Goal: Task Accomplishment & Management: Use online tool/utility

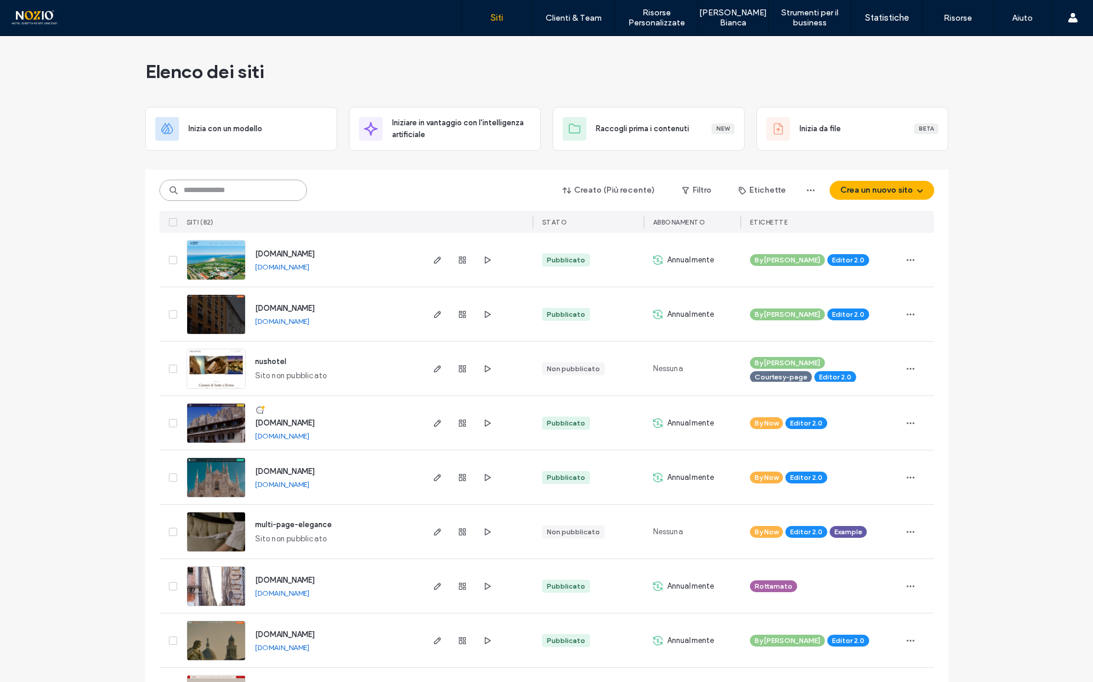
click at [245, 188] on input at bounding box center [233, 190] width 148 height 21
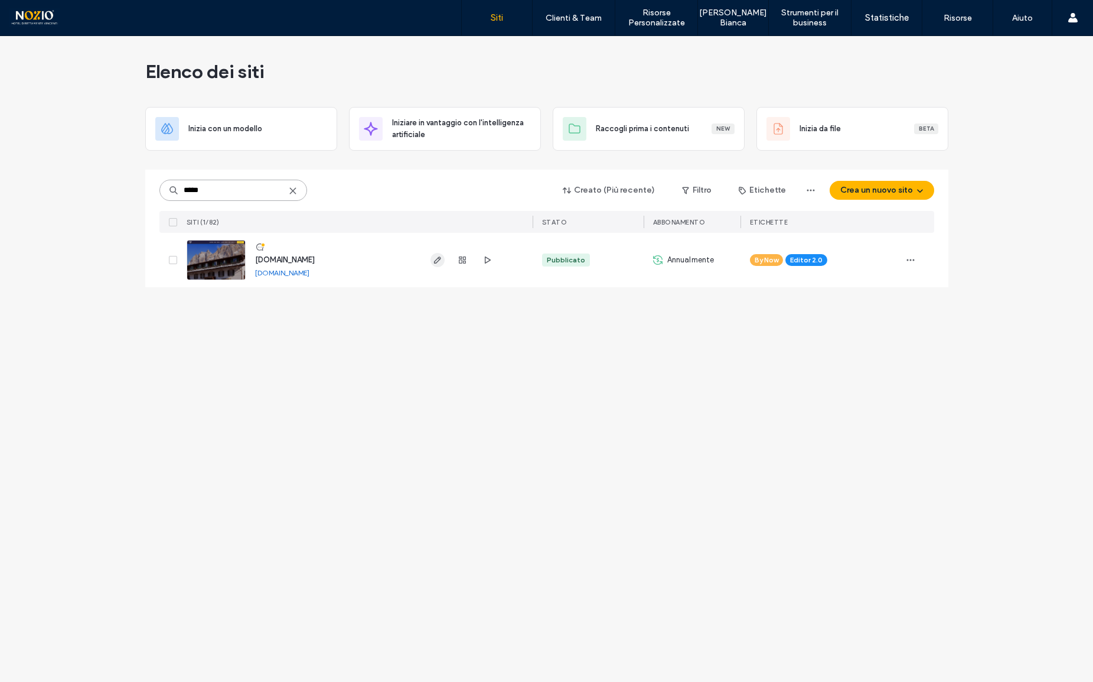
type input "*****"
click at [444, 260] on span "button" at bounding box center [438, 260] width 14 height 14
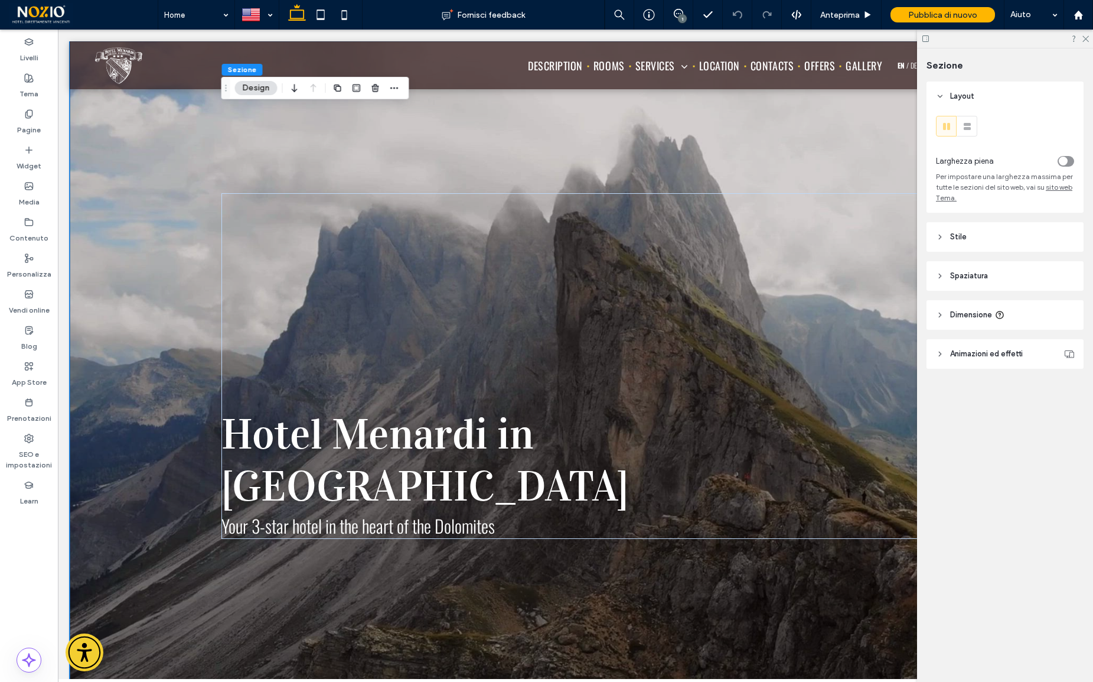
click at [110, 102] on div at bounding box center [576, 365] width 1012 height 649
click at [986, 233] on header "Stile" at bounding box center [1005, 237] width 157 height 30
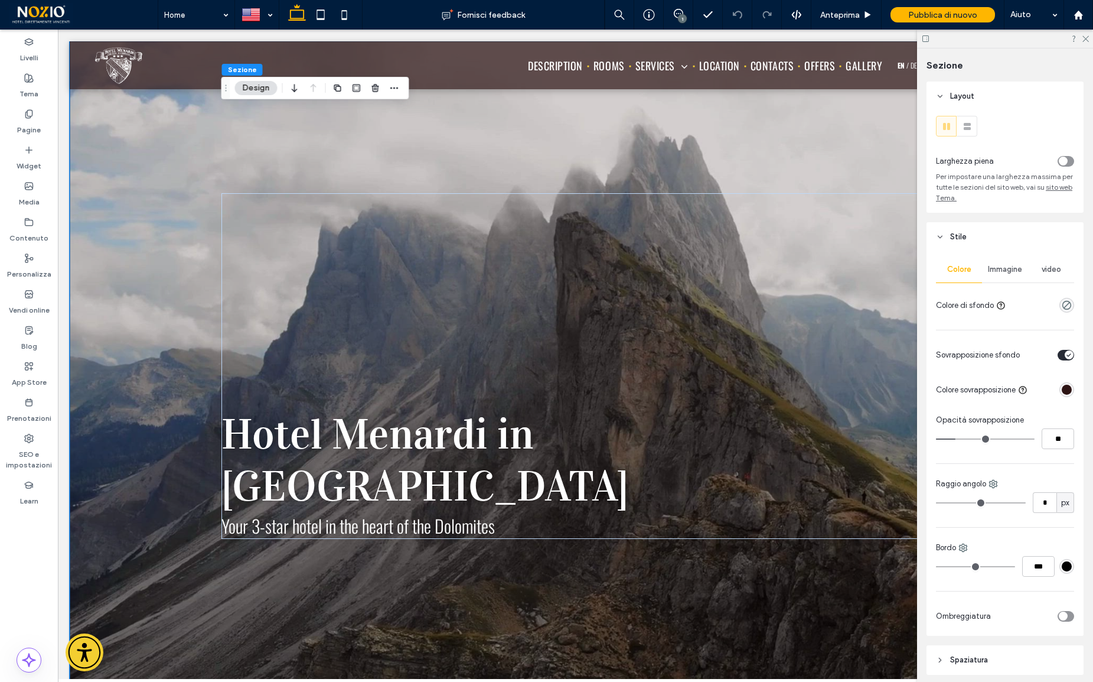
click at [1047, 269] on span "video" at bounding box center [1051, 269] width 19 height 9
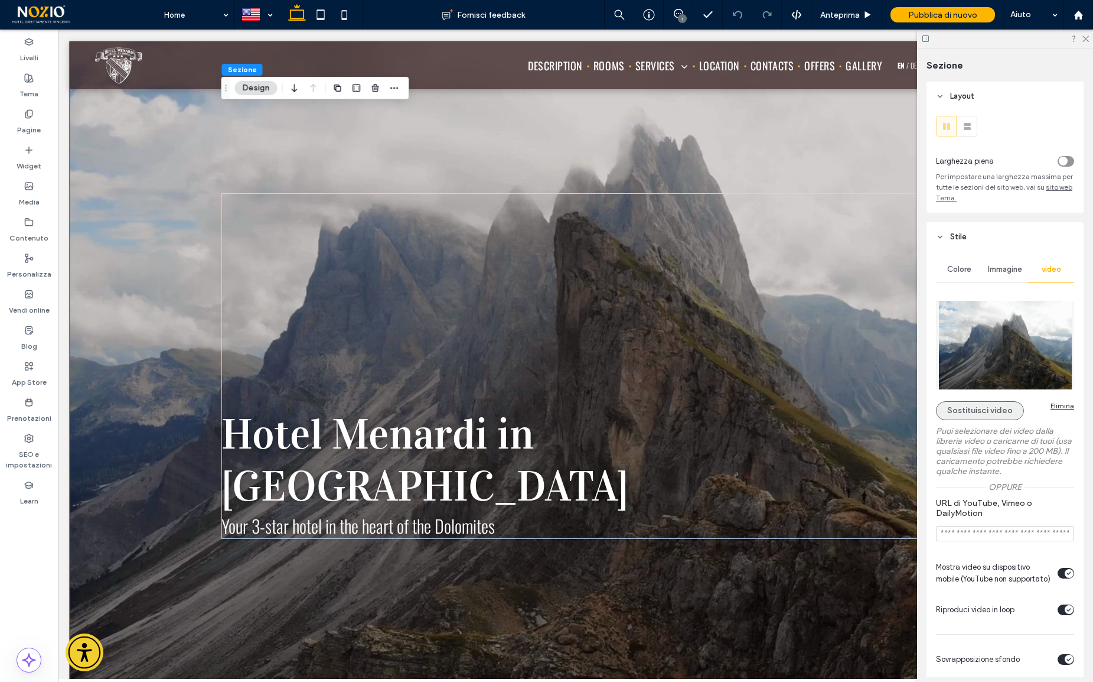
click at [996, 416] on button "Sostituisci video" at bounding box center [980, 410] width 88 height 19
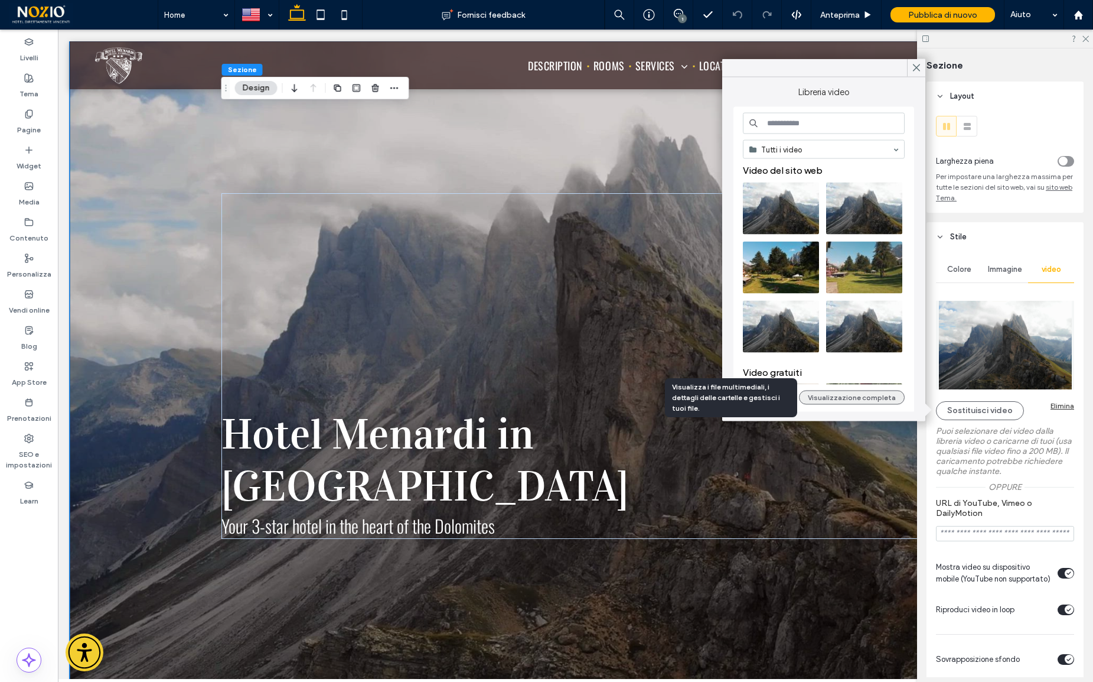
click at [864, 399] on button "Visualizzazione completa" at bounding box center [852, 397] width 106 height 14
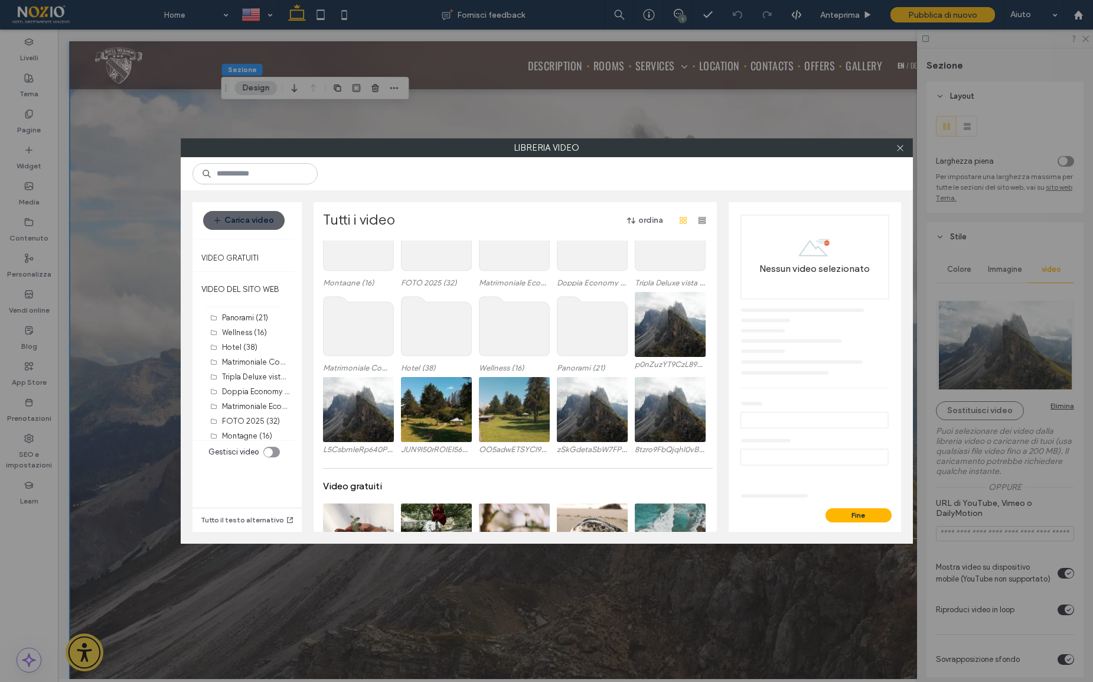
scroll to position [56, 0]
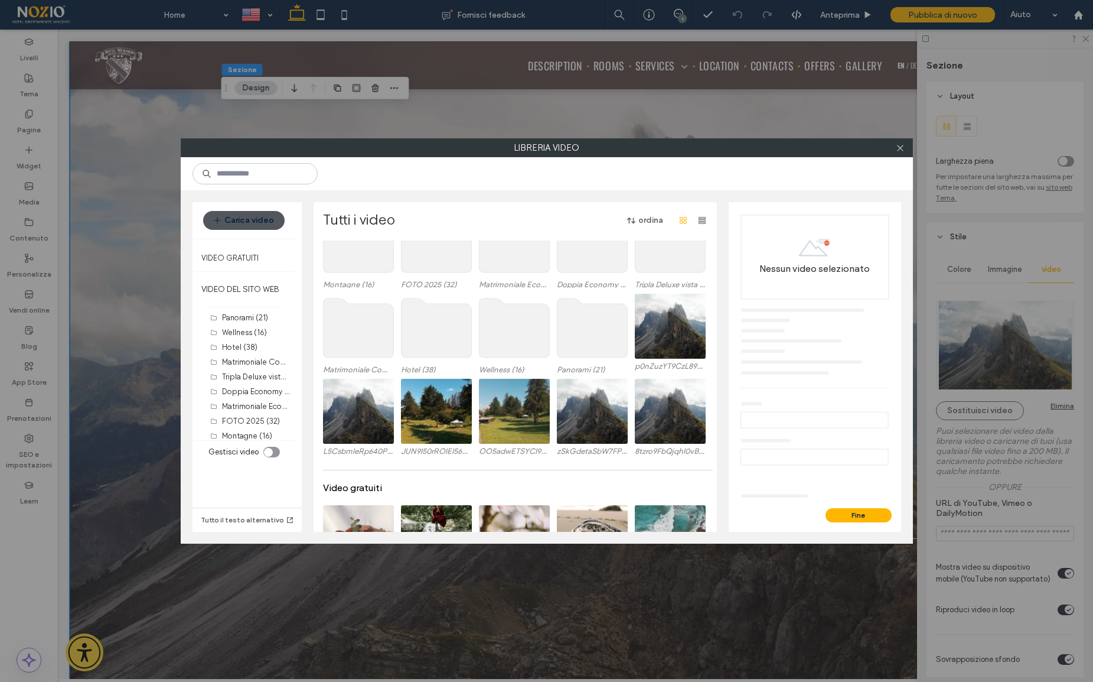
click at [254, 223] on button "Carica video" at bounding box center [244, 220] width 82 height 19
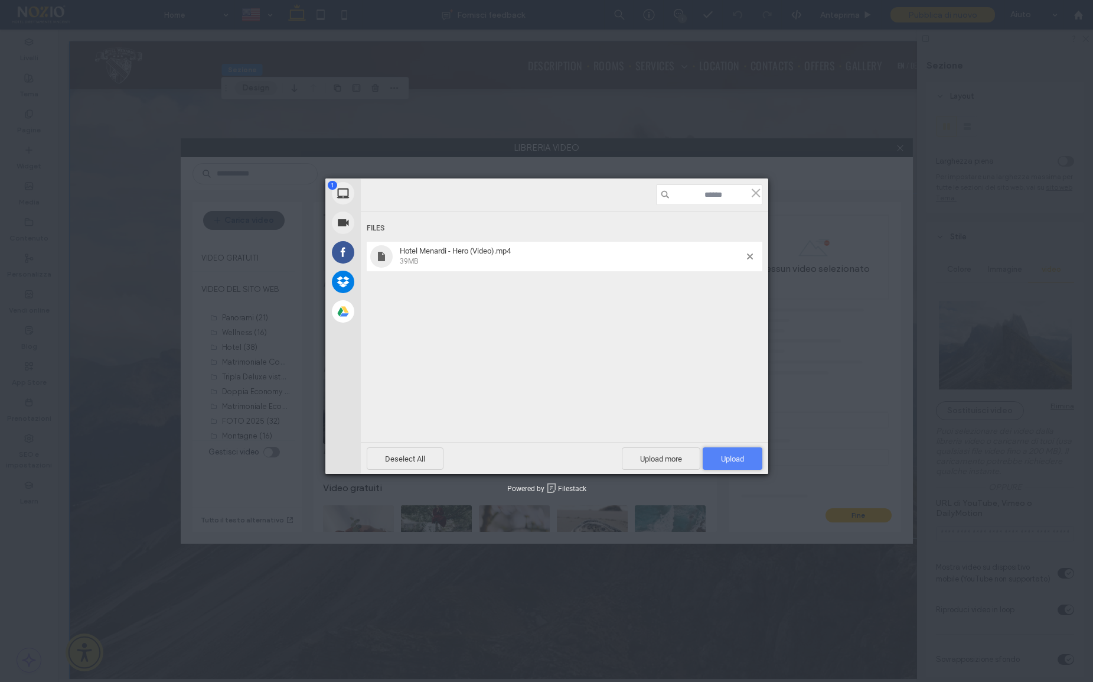
click at [734, 458] on span "Upload 1" at bounding box center [732, 458] width 23 height 9
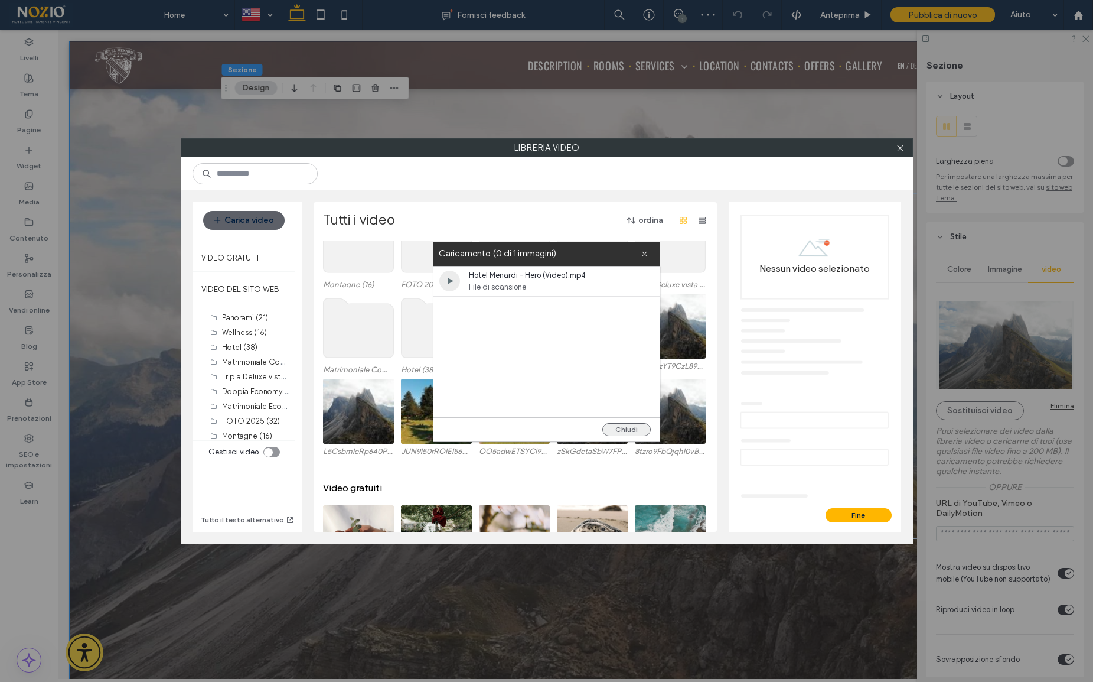
click at [637, 429] on button "Chiudi" at bounding box center [627, 429] width 48 height 13
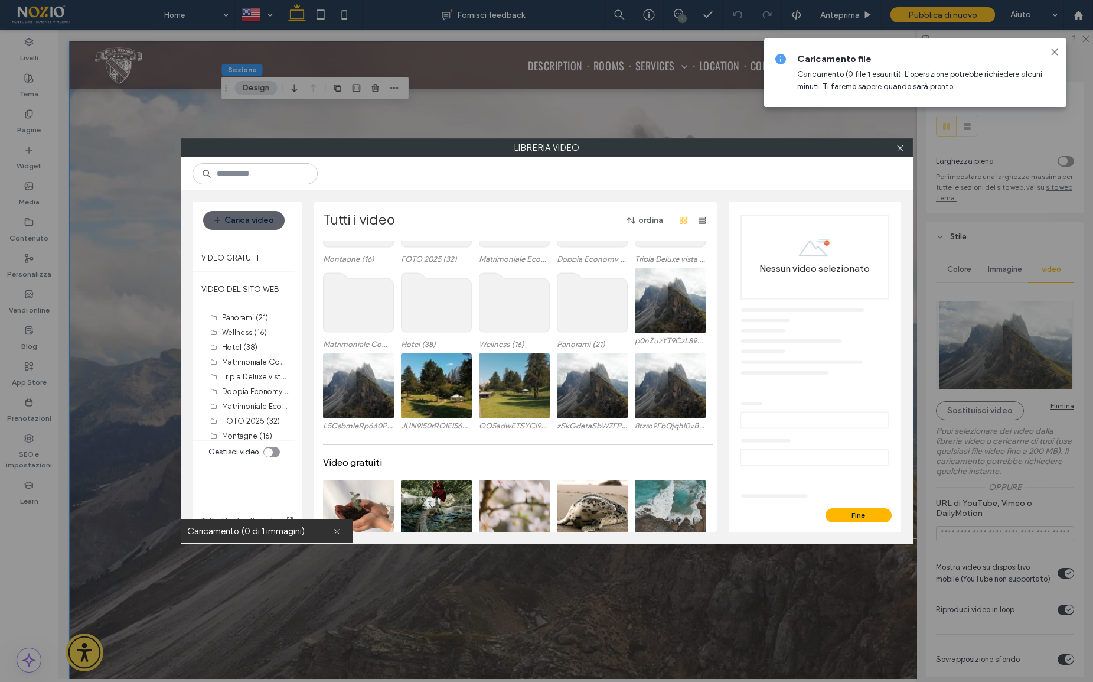
scroll to position [84, 0]
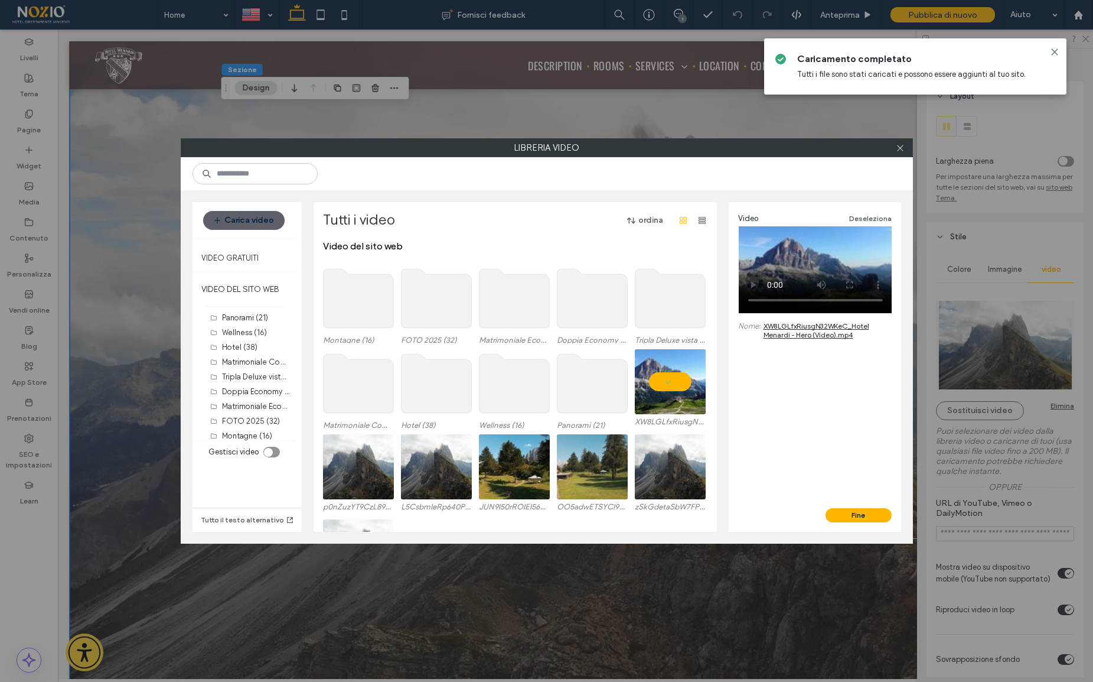
click at [852, 336] on link "XW8LGLfxRiusgN32WKeC_Hotel Menardi - Hero (Video).mp4" at bounding box center [828, 330] width 128 height 18
click at [693, 406] on div at bounding box center [698, 406] width 15 height 9
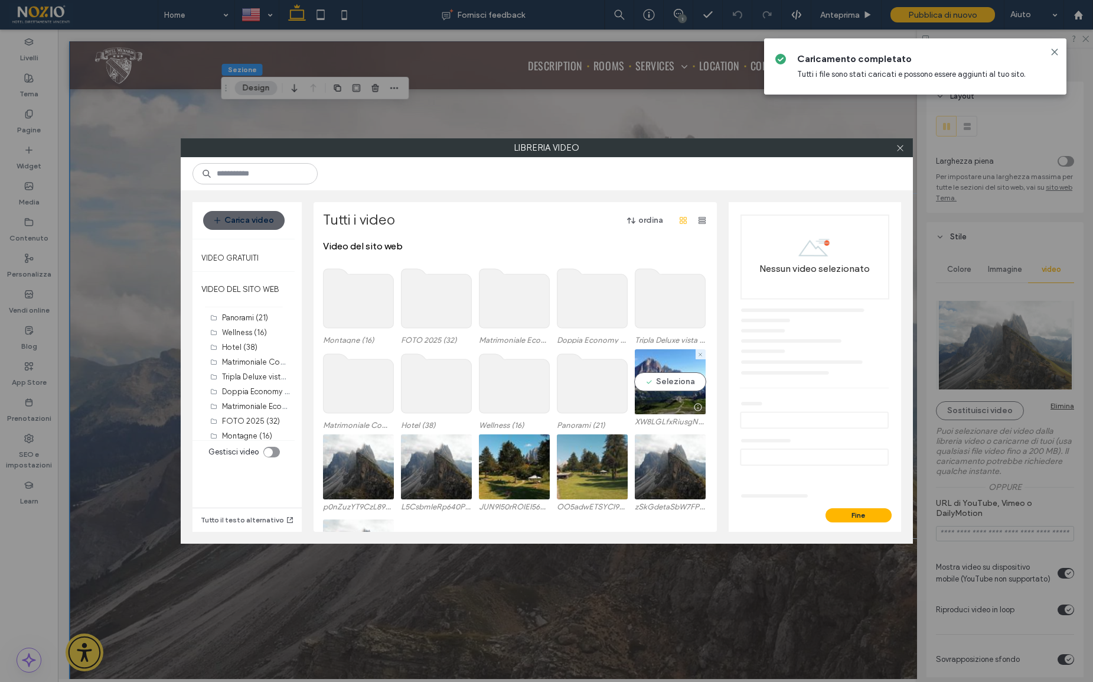
click at [691, 406] on div at bounding box center [698, 406] width 15 height 9
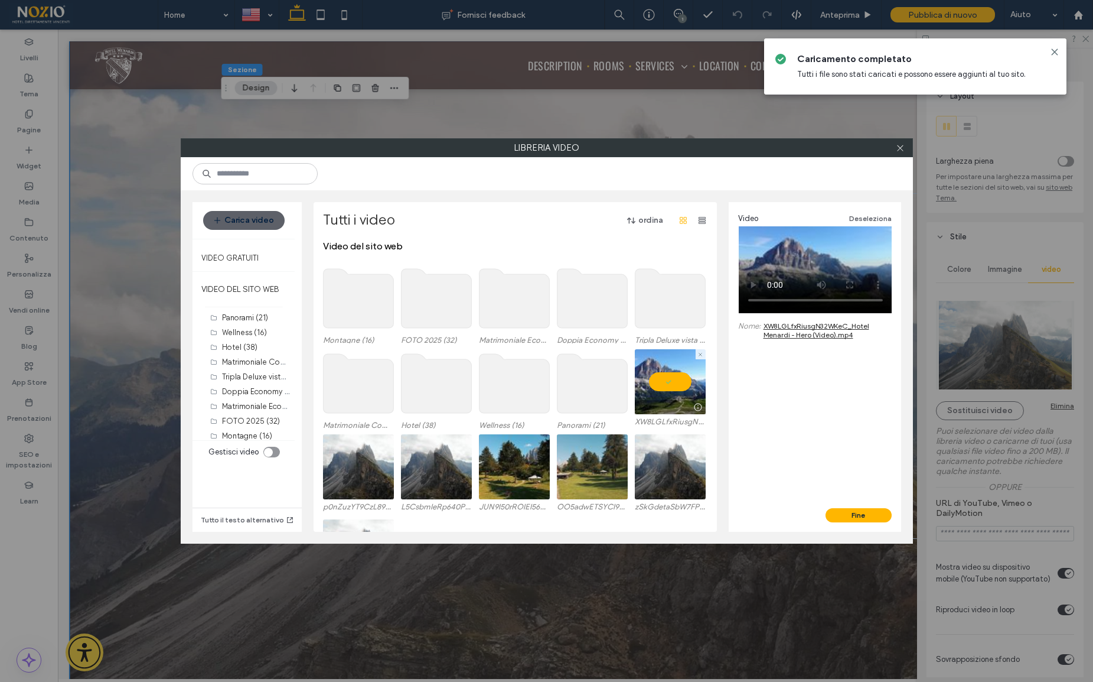
click at [667, 382] on video at bounding box center [670, 381] width 71 height 65
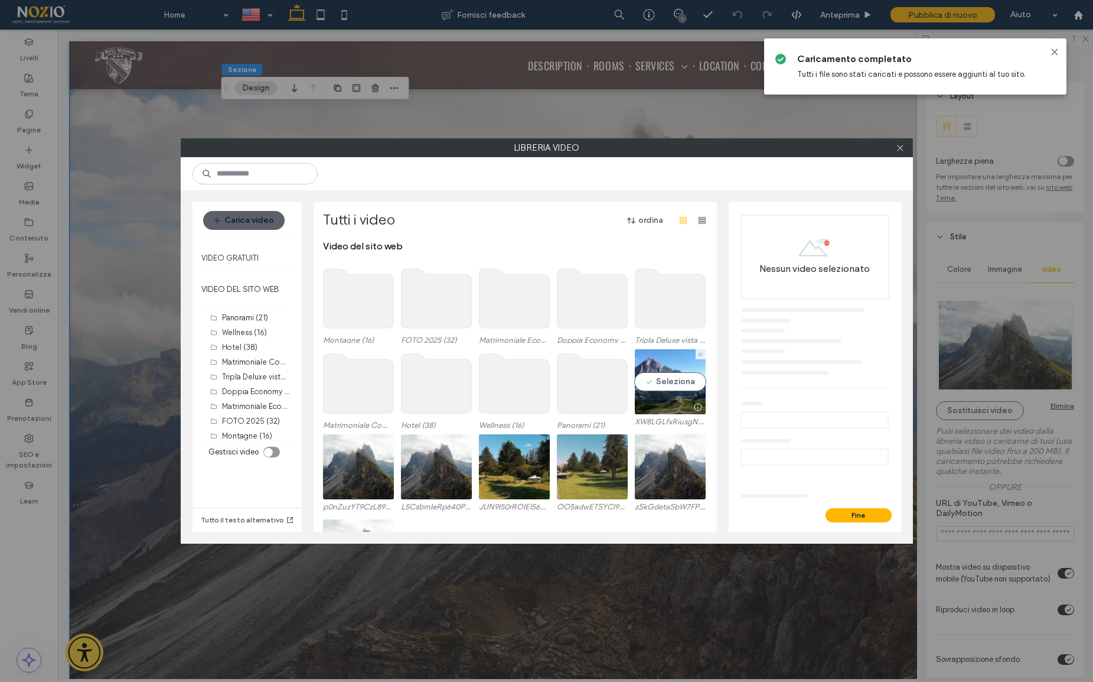
click at [667, 382] on video at bounding box center [670, 381] width 71 height 65
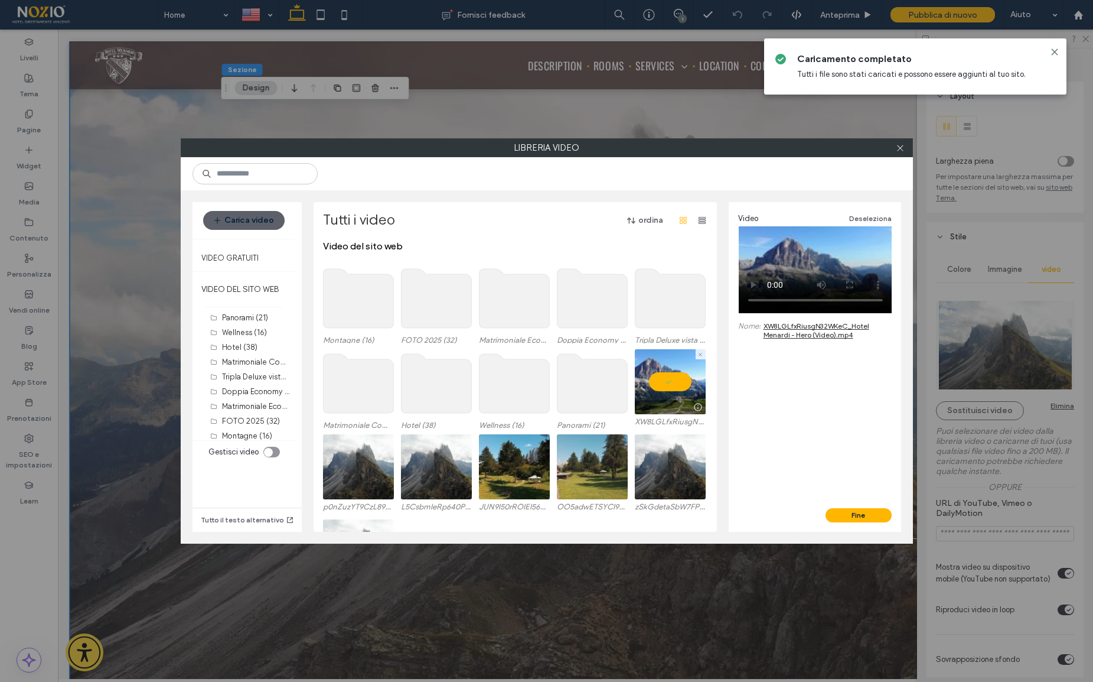
click at [686, 389] on video at bounding box center [670, 381] width 71 height 65
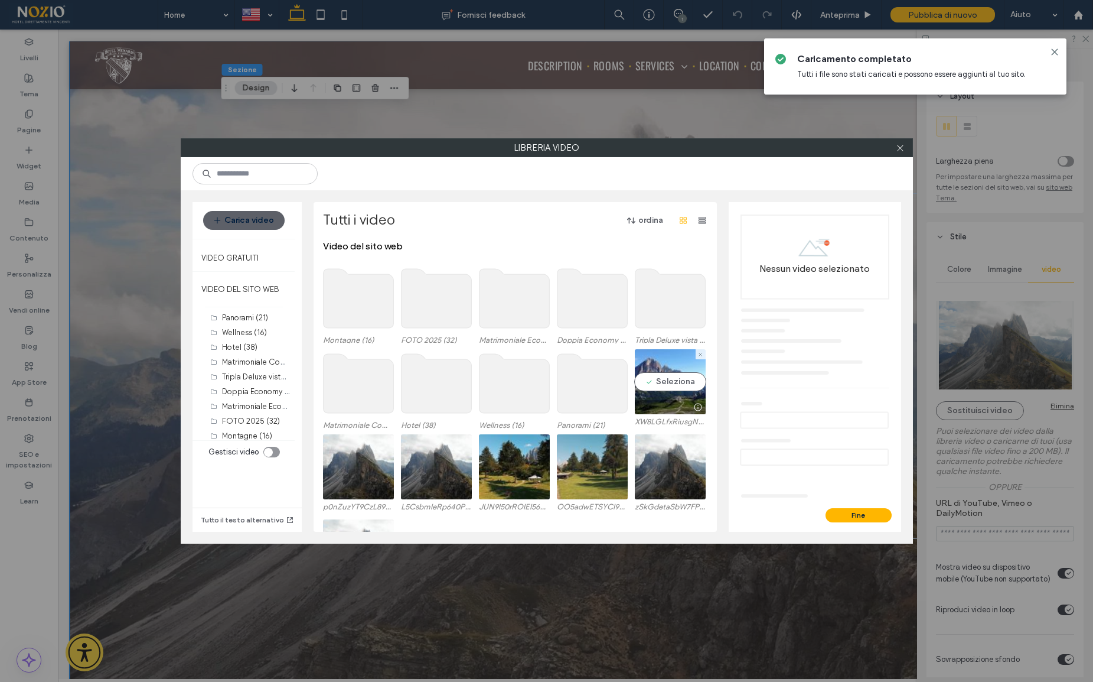
click at [684, 389] on video at bounding box center [670, 381] width 71 height 65
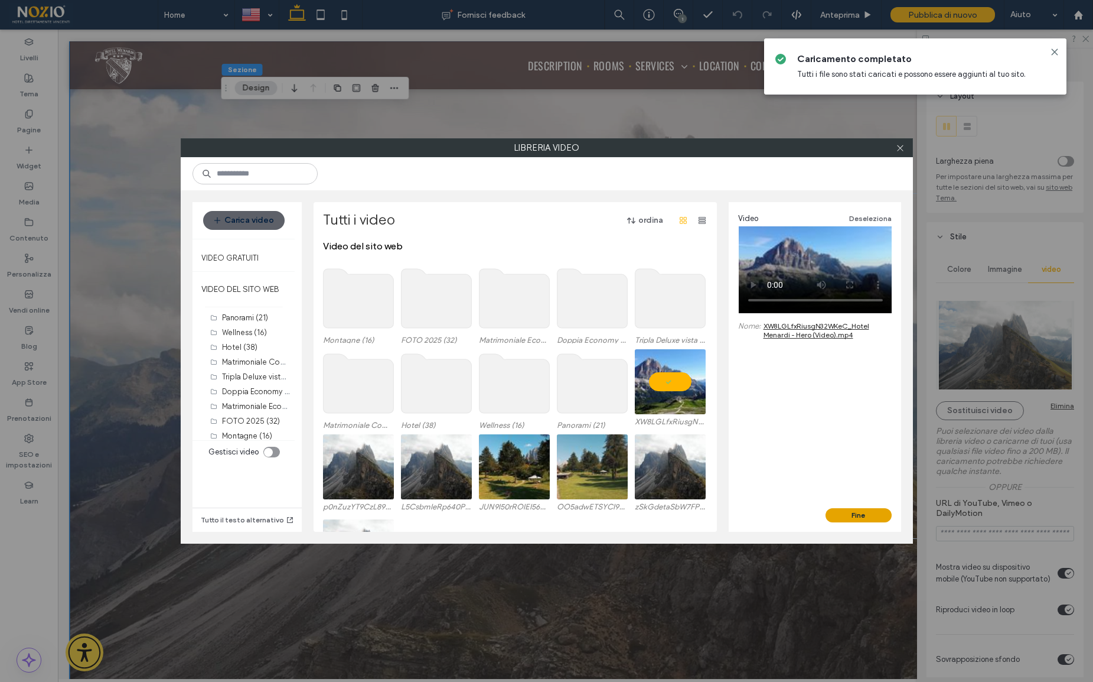
drag, startPoint x: 869, startPoint y: 514, endPoint x: 811, endPoint y: 484, distance: 65.0
click at [869, 514] on button "Fine" at bounding box center [859, 515] width 66 height 14
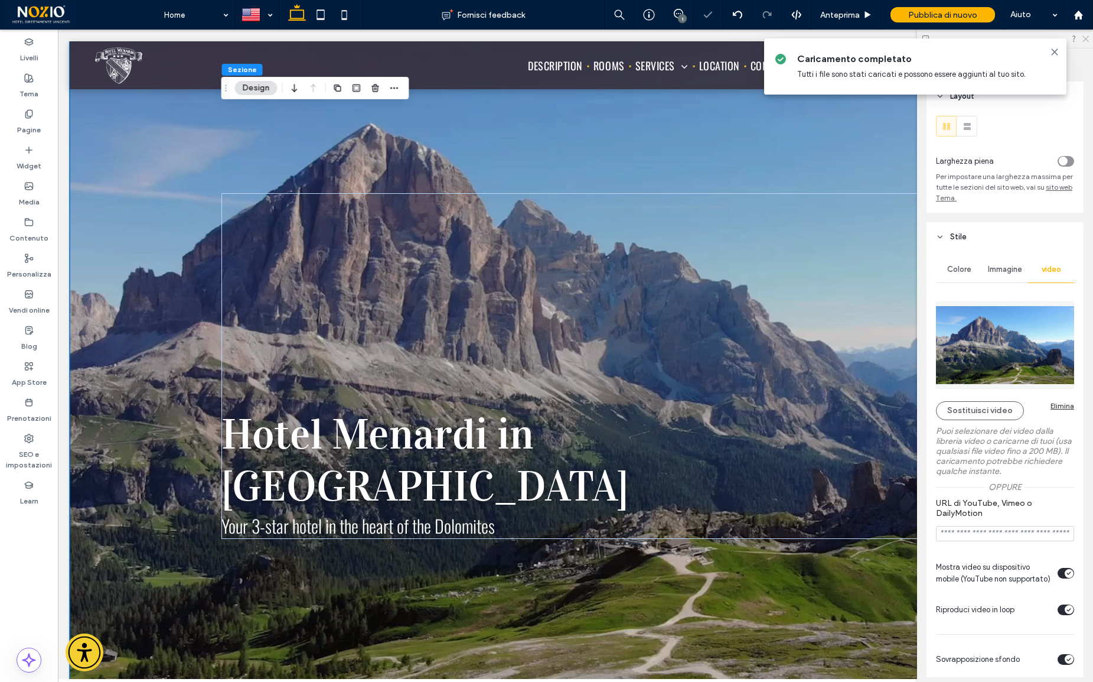
click at [1087, 40] on use at bounding box center [1086, 39] width 6 height 6
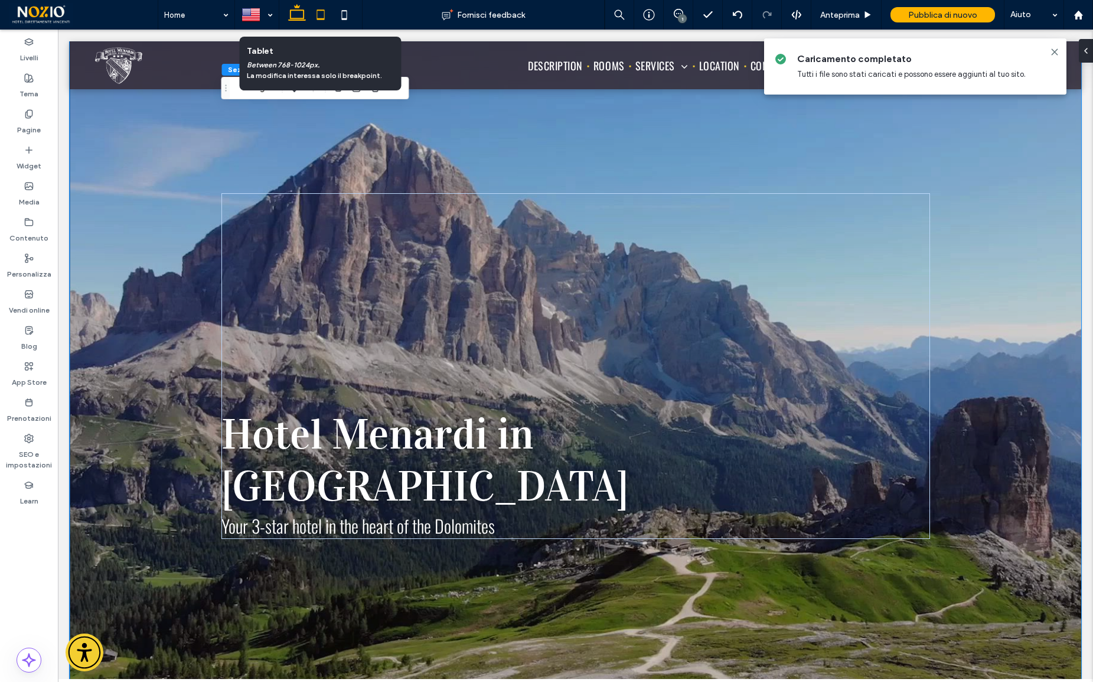
click at [320, 15] on icon at bounding box center [321, 15] width 24 height 24
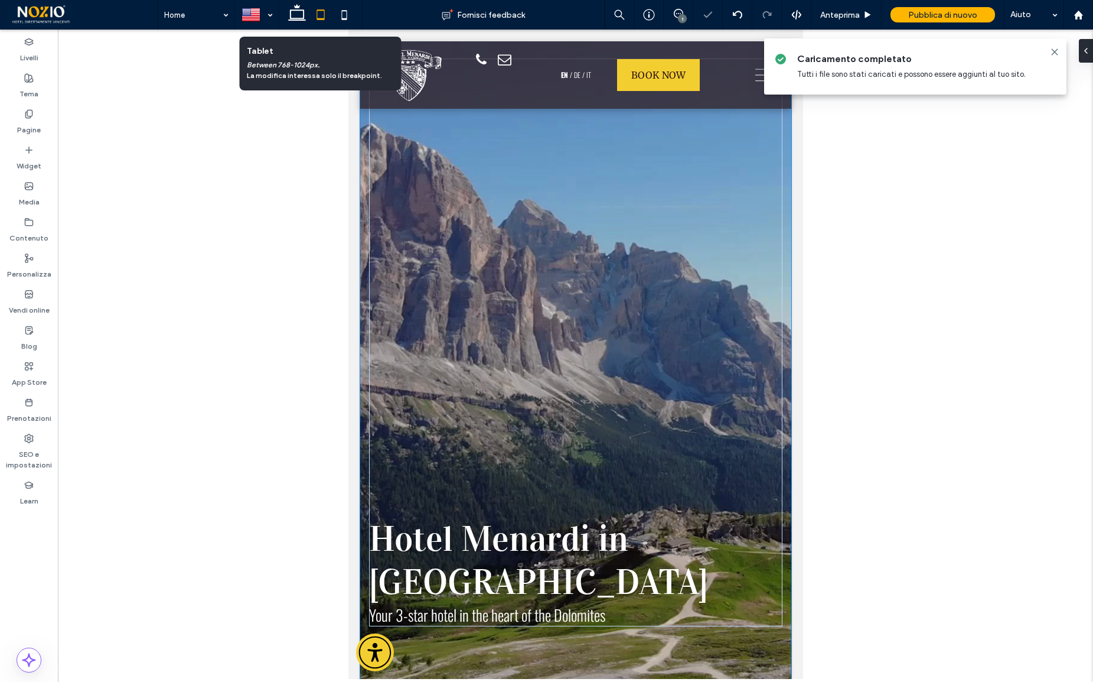
type input "*"
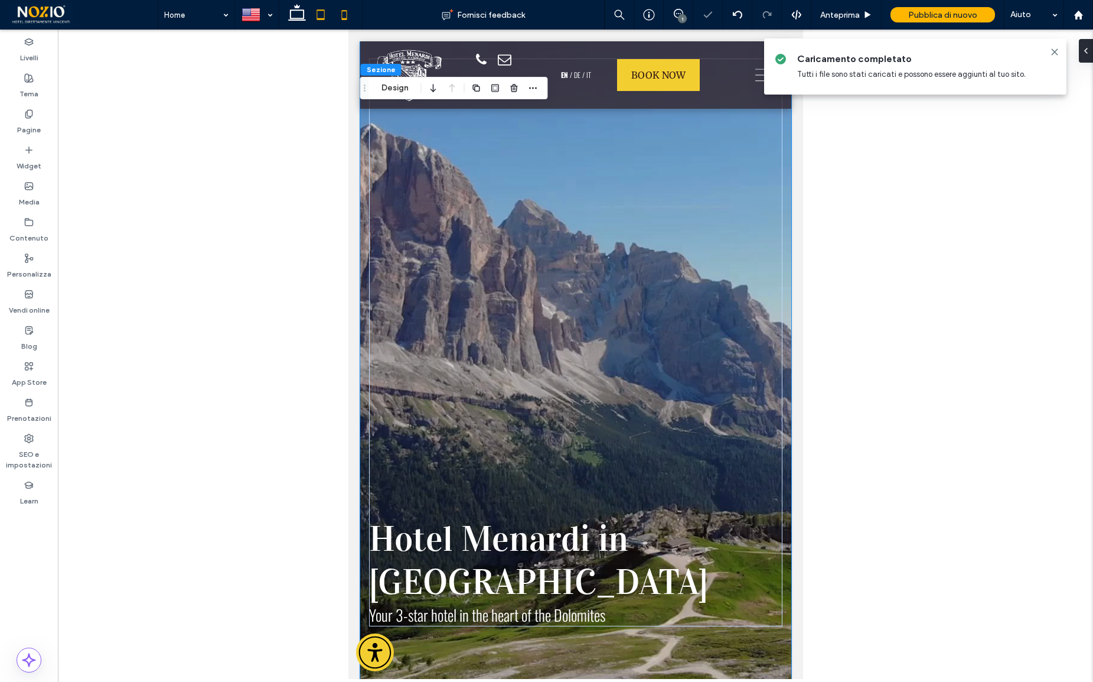
click at [338, 17] on icon at bounding box center [345, 15] width 24 height 24
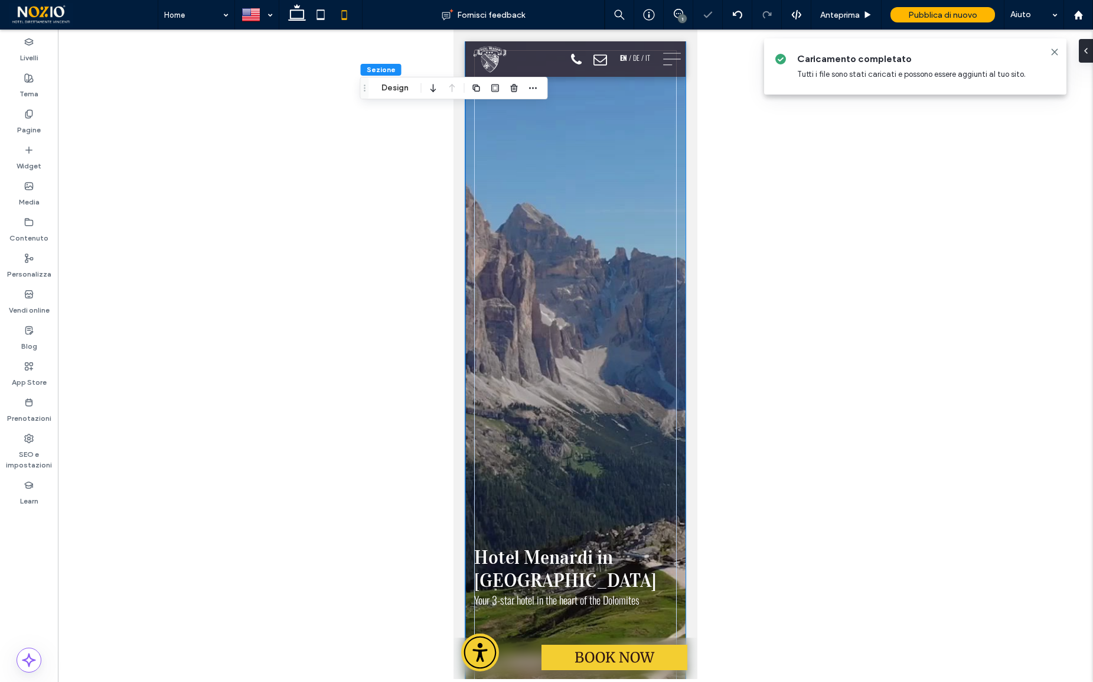
type input "*"
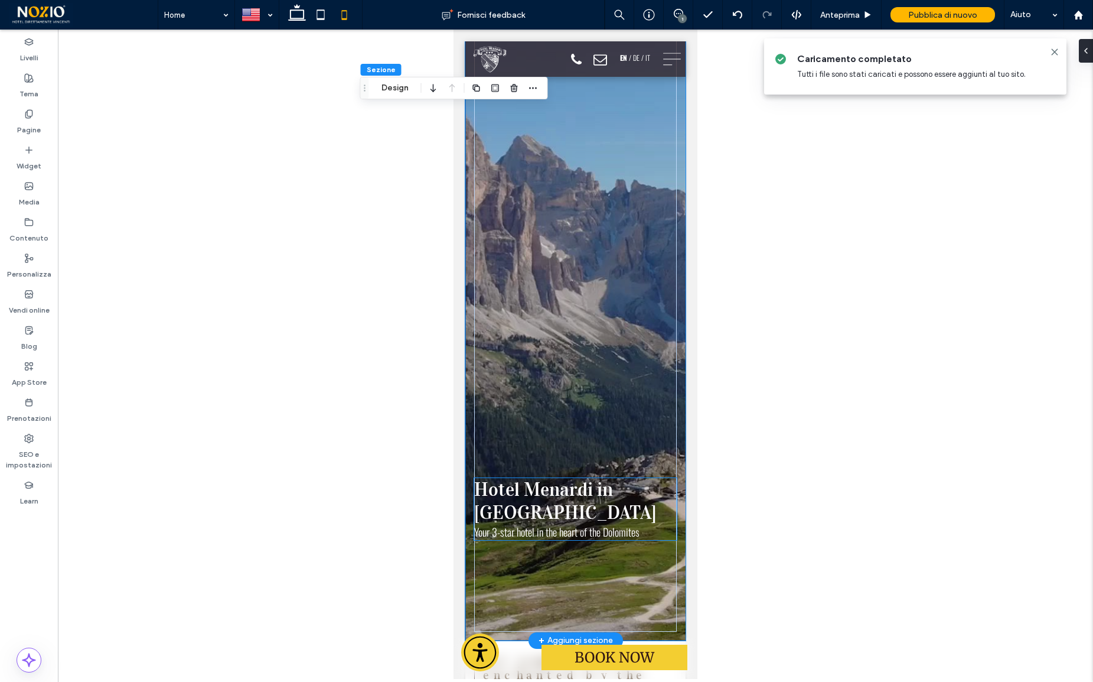
scroll to position [0, 0]
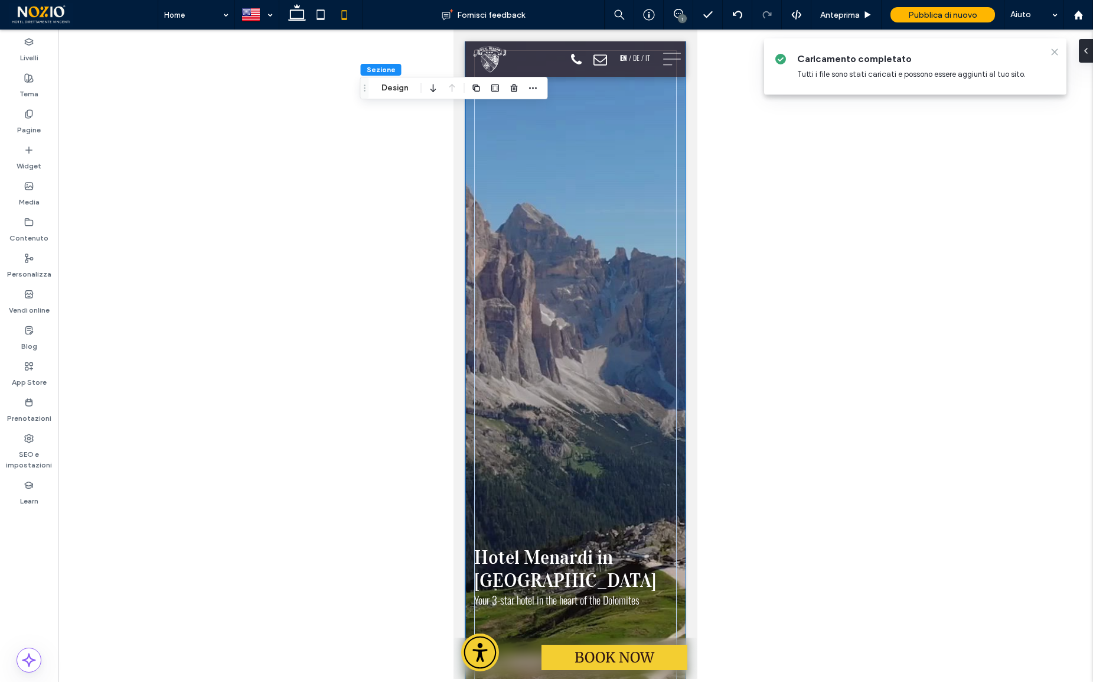
click at [1056, 55] on icon at bounding box center [1054, 51] width 9 height 9
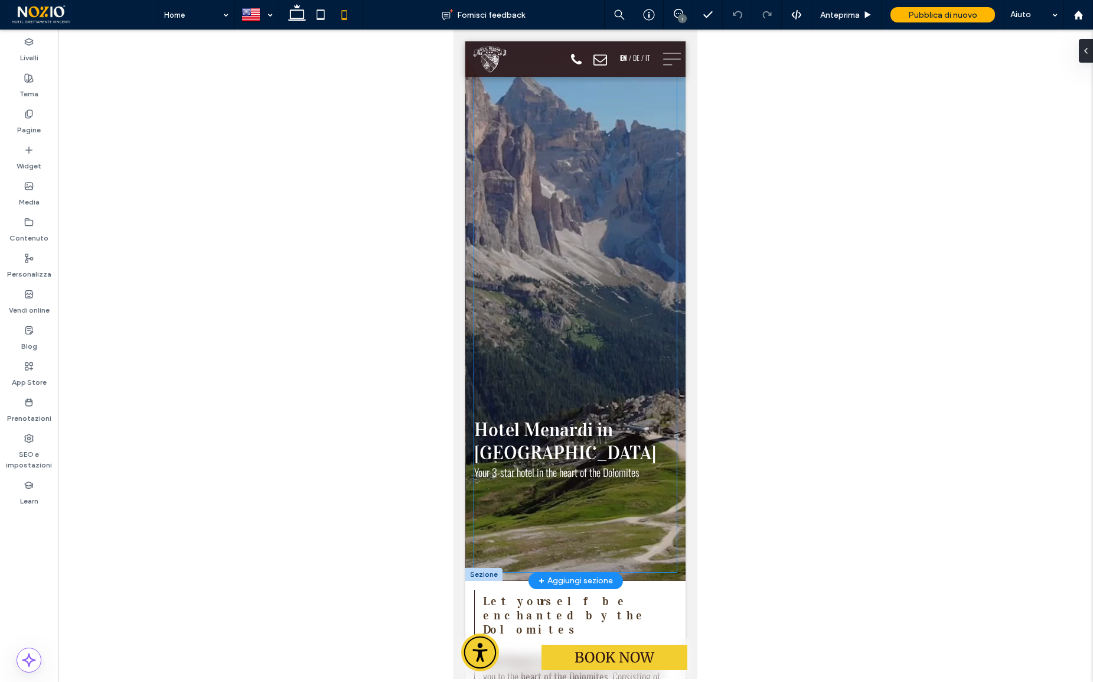
scroll to position [136, 0]
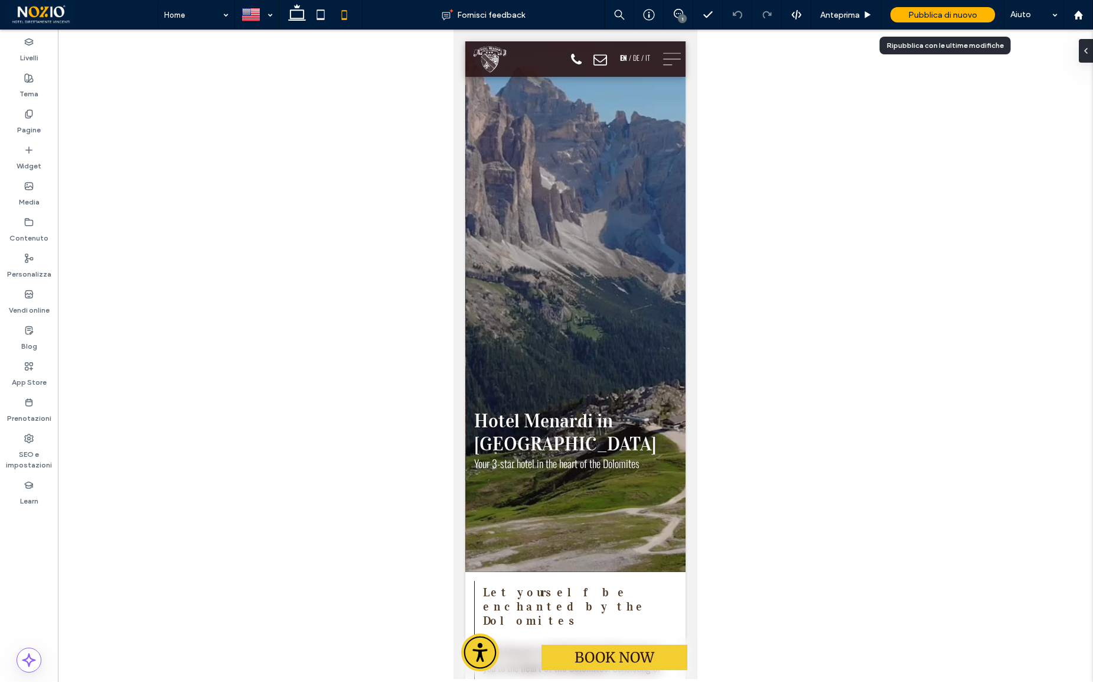
click at [920, 11] on span "Pubblica di nuovo" at bounding box center [943, 15] width 69 height 10
